Goal: Information Seeking & Learning: Understand process/instructions

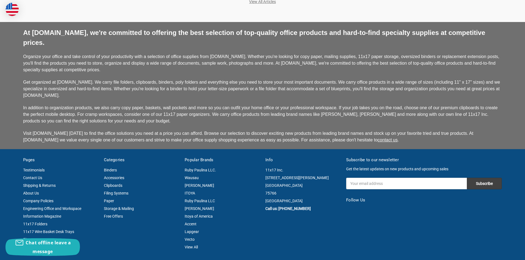
scroll to position [1378, 0]
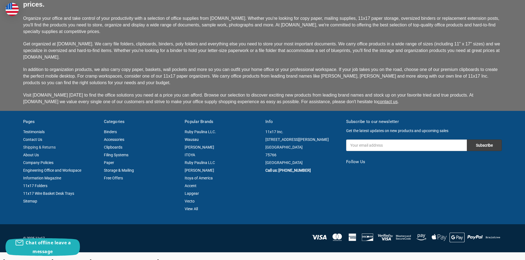
click at [46, 145] on link "Shipping & Returns" at bounding box center [39, 147] width 33 height 4
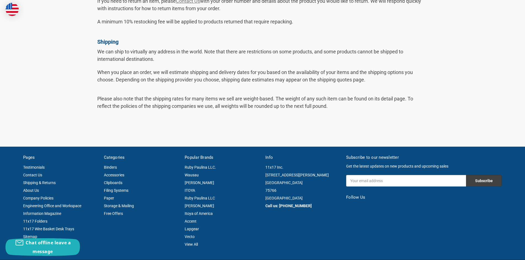
scroll to position [166, 0]
